Goal: Communication & Community: Ask a question

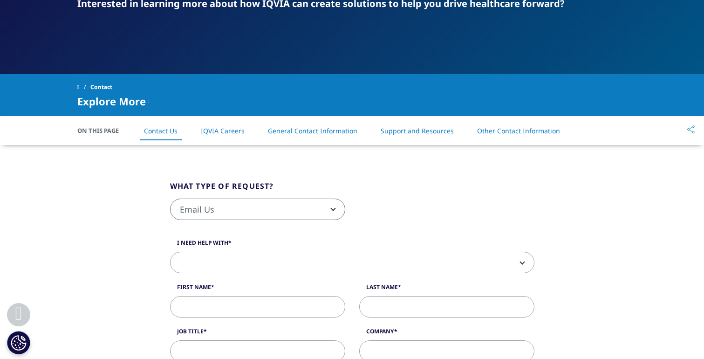
scroll to position [137, 0]
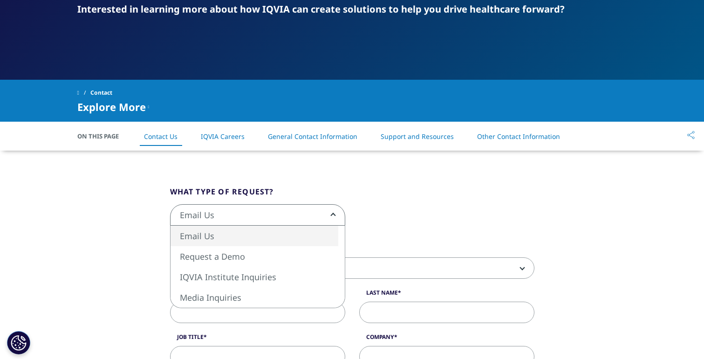
click at [329, 217] on span "Email Us" at bounding box center [258, 215] width 174 height 21
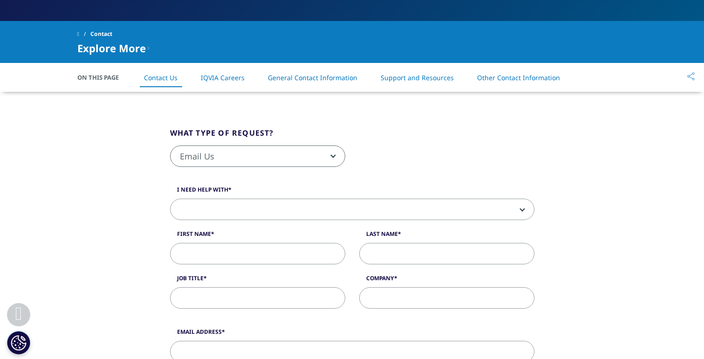
scroll to position [184, 0]
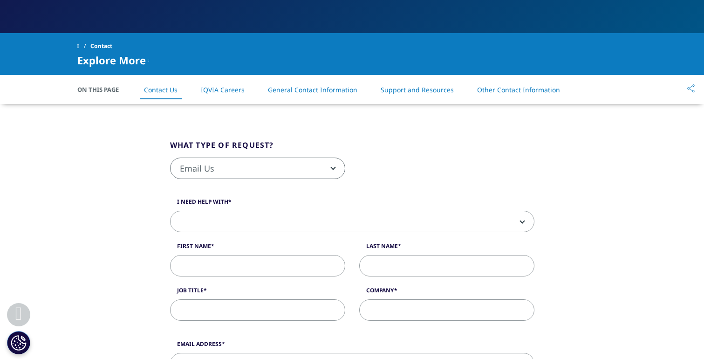
click at [227, 214] on span at bounding box center [353, 221] width 364 height 21
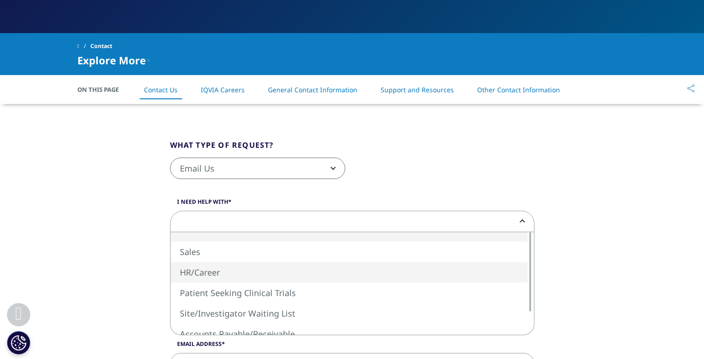
select select "HR/Career"
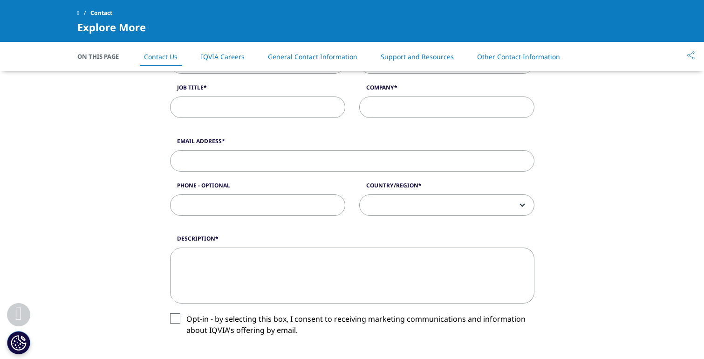
scroll to position [324, 0]
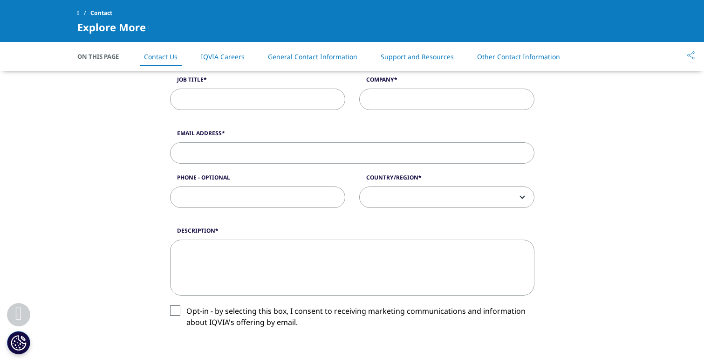
click at [182, 97] on input "Job Title" at bounding box center [257, 99] width 175 height 21
click at [243, 96] on input "Job Title" at bounding box center [257, 99] width 175 height 21
paste input "https://www.google.com/search?q=%22IQVIA%22+Dublin+Dublin"
type input "https://www.google.com/search?q=%22IQVIA%22+Dublin+Dublin"
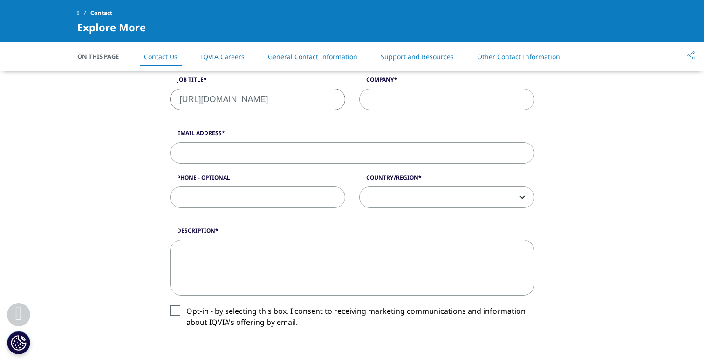
drag, startPoint x: 341, startPoint y: 101, endPoint x: 68, endPoint y: 61, distance: 276.5
click at [87, 87] on div "What type of request? Email Us Request a Demo IQVIA Institute Inquiries Media I…" at bounding box center [352, 193] width 531 height 601
click at [203, 94] on input "Job Title" at bounding box center [257, 99] width 175 height 21
paste input "Employment Verification"
type input "Employment Verification"
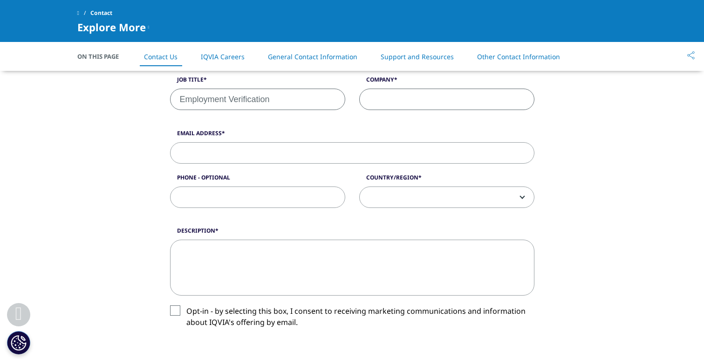
click at [390, 93] on input "Company" at bounding box center [446, 99] width 175 height 21
paste input "888-488-1149"
type input "888-488-1149"
click at [298, 151] on input "Email Address" at bounding box center [352, 152] width 364 height 21
paste input "Verifications@informdata.com"
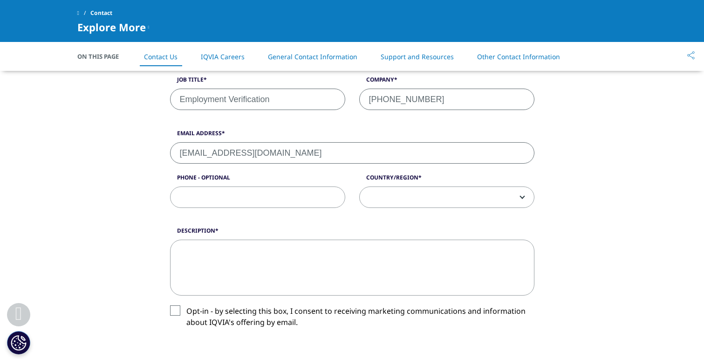
type input "Verifications@informdata.com"
click at [240, 201] on input "Phone - Optional" at bounding box center [257, 196] width 175 height 21
paste input "888-488-1149"
type input "888-488-1149"
click at [427, 105] on input "888-488-1149" at bounding box center [446, 99] width 175 height 21
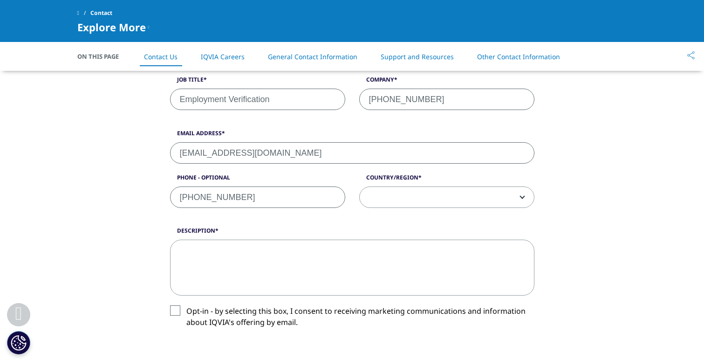
drag, startPoint x: 426, startPoint y: 100, endPoint x: 339, endPoint y: 106, distance: 86.9
click at [341, 106] on div "I need help with Sales HR/Career Patient Seeking Clinical Trials Site/Investiga…" at bounding box center [352, 53] width 378 height 133
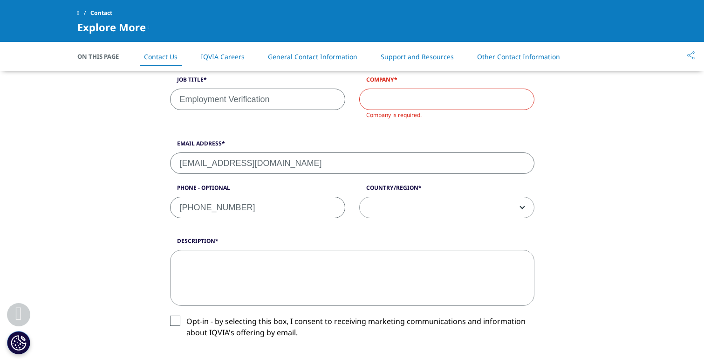
paste input "Checkr"
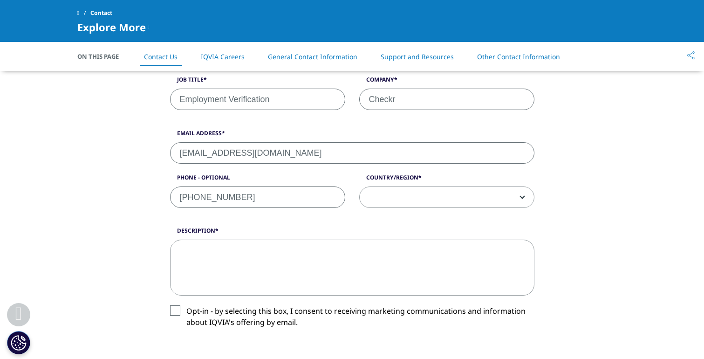
type input "Checkr"
click at [284, 196] on input "888-488-1149" at bounding box center [257, 196] width 175 height 21
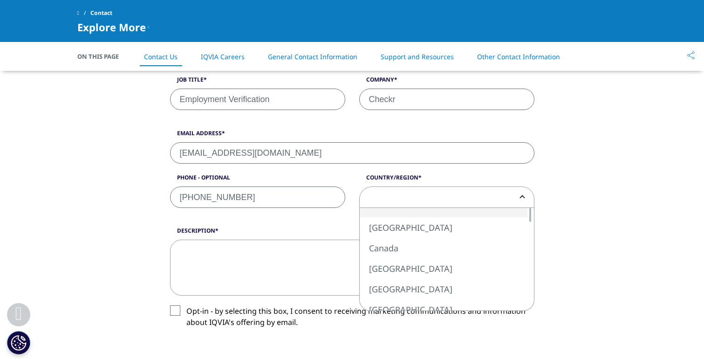
drag, startPoint x: 446, startPoint y: 188, endPoint x: 444, endPoint y: 195, distance: 7.4
click at [445, 191] on span at bounding box center [447, 197] width 174 height 21
select select "[GEOGRAPHIC_DATA]"
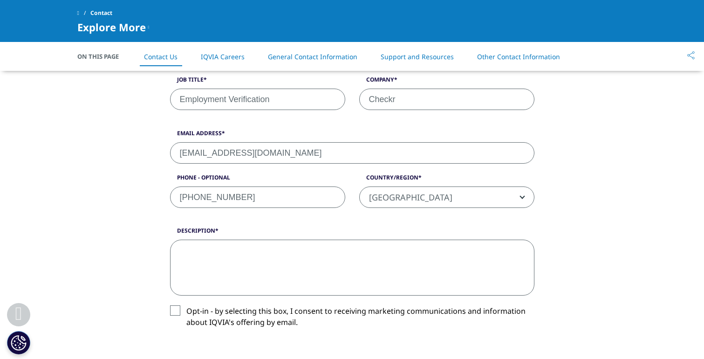
click at [285, 255] on textarea "Description" at bounding box center [352, 268] width 364 height 56
paste textarea "Hello, we are looking to verify employment history on an employee of IQVIA, IRE…"
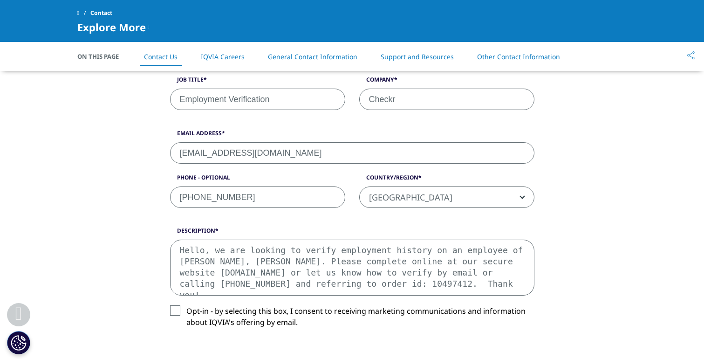
scroll to position [17, 0]
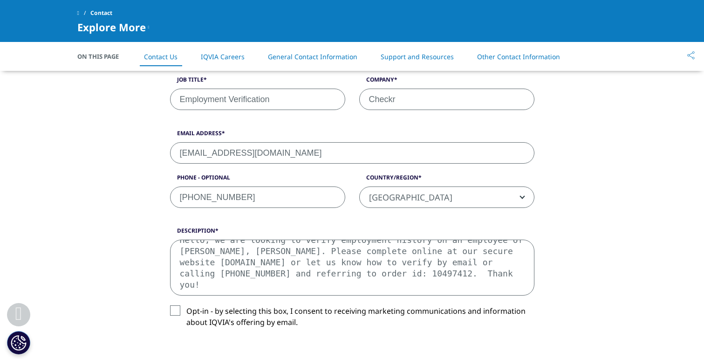
type textarea "Hello, we are looking to verify employment history on an employee of IQVIA, IRE…"
click at [132, 247] on div "What type of request? Email Us Request a Demo IQVIA Institute Inquiries Media I…" at bounding box center [352, 193] width 531 height 601
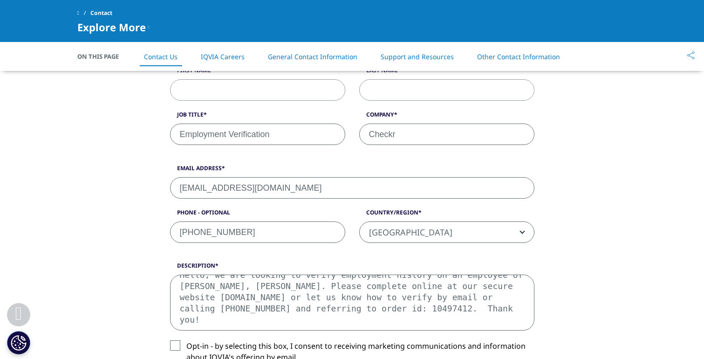
scroll to position [277, 0]
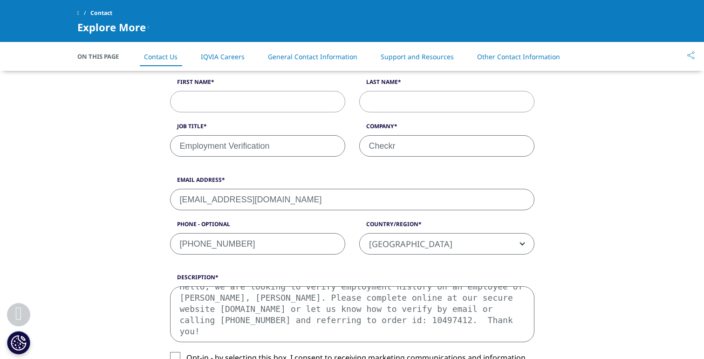
click at [233, 96] on input "First Name" at bounding box center [257, 101] width 175 height 21
click at [390, 141] on input "Checkr" at bounding box center [446, 145] width 175 height 21
paste input "Checkr"
type input "Checkr"
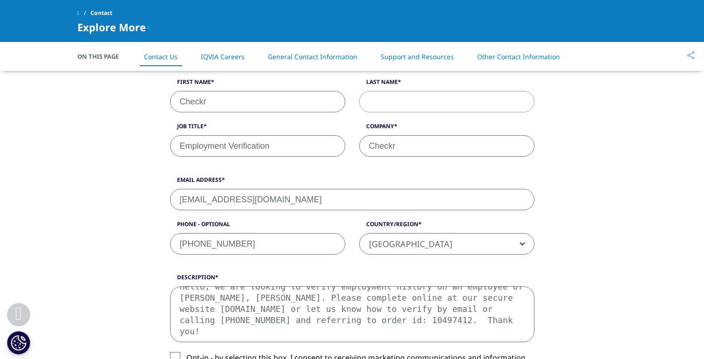
click at [424, 103] on input "Last Name" at bounding box center [446, 101] width 175 height 21
click at [388, 102] on input "Last Name" at bounding box center [446, 101] width 175 height 21
click at [219, 146] on input "Employment Verification" at bounding box center [257, 145] width 175 height 21
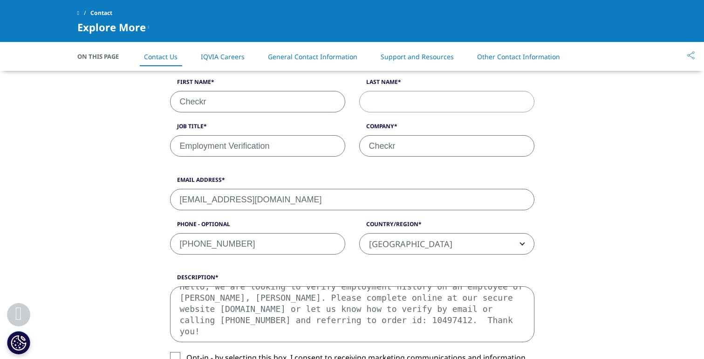
paste input "Checkr"
type input "Checkr"
paste input "Checkr"
type input "Checkr"
click at [421, 102] on input "Checkr" at bounding box center [446, 101] width 175 height 21
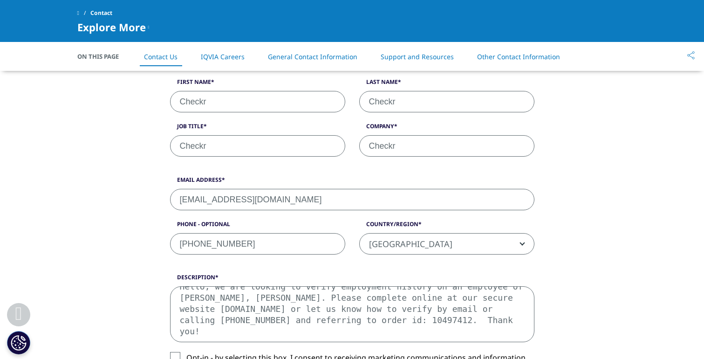
drag, startPoint x: 415, startPoint y: 102, endPoint x: 347, endPoint y: 102, distance: 67.6
click at [347, 102] on div "I need help with Sales HR/Career Patient Seeking Clinical Trials Site/Investiga…" at bounding box center [352, 100] width 378 height 133
click at [227, 143] on input "Checkr" at bounding box center [257, 145] width 175 height 21
click at [226, 142] on input "Checkr" at bounding box center [257, 145] width 175 height 21
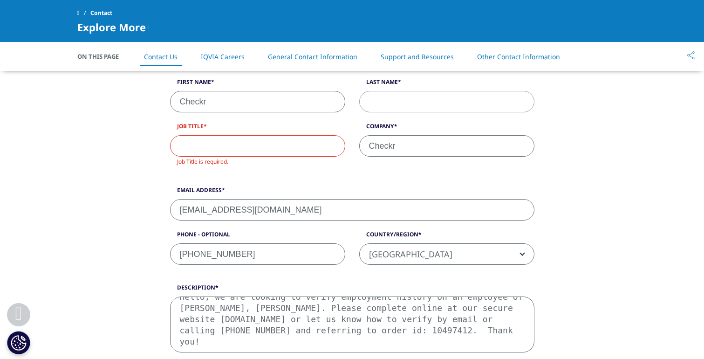
paste input "Employment Verification"
type input "Employment Verification"
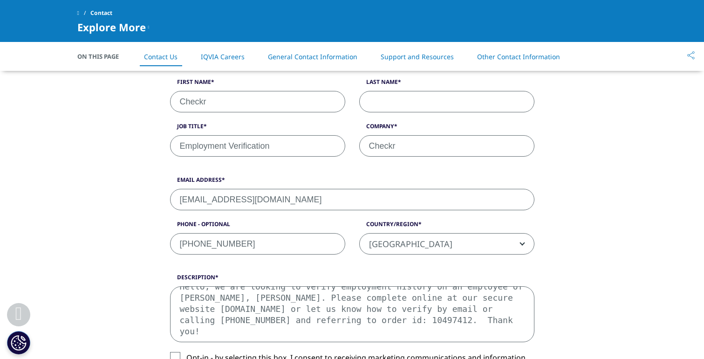
paste input "Employment Verification"
type input "Employment Verification"
click at [598, 156] on div "What type of request? Email Us Request a Demo IQVIA Institute Inquiries Media I…" at bounding box center [352, 240] width 531 height 601
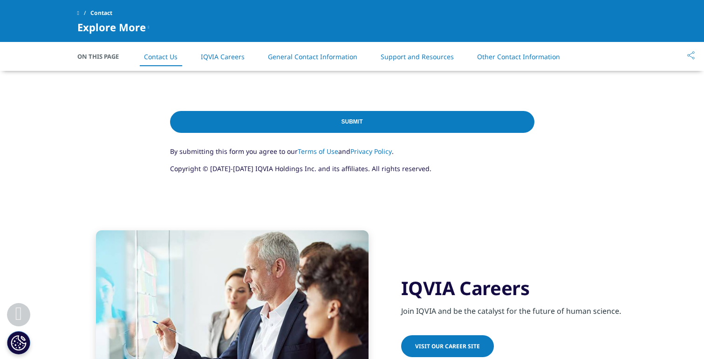
scroll to position [510, 0]
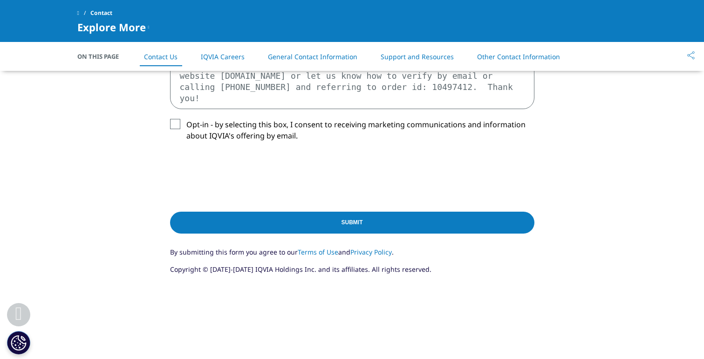
click at [305, 230] on input "Submit" at bounding box center [352, 223] width 364 height 22
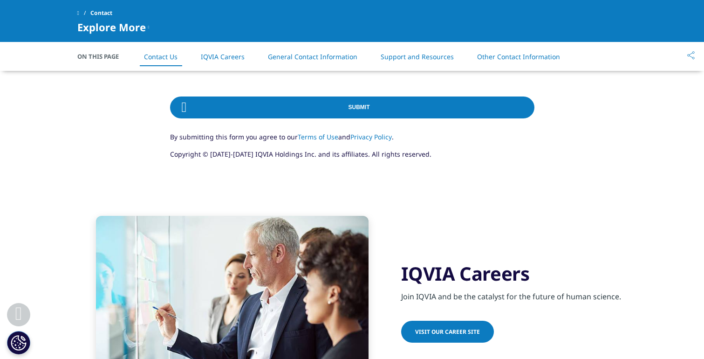
scroll to position [583, 0]
